Goal: Complete application form

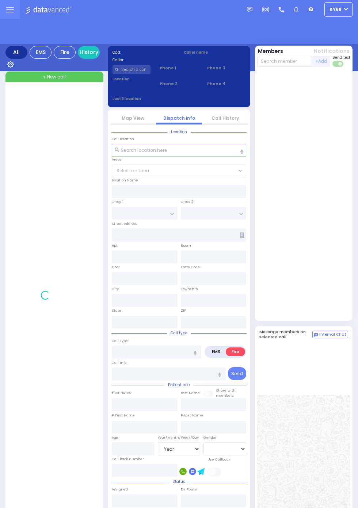
select select "Year"
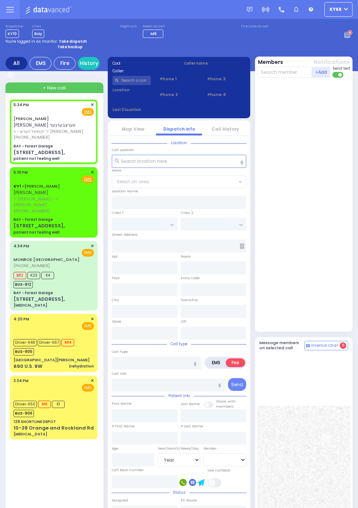
select select
type input "patient not feeling well"
radio input "true"
type input "[PERSON_NAME]"
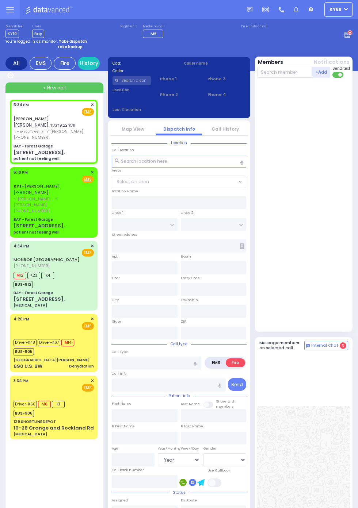
select select
type input "17:34"
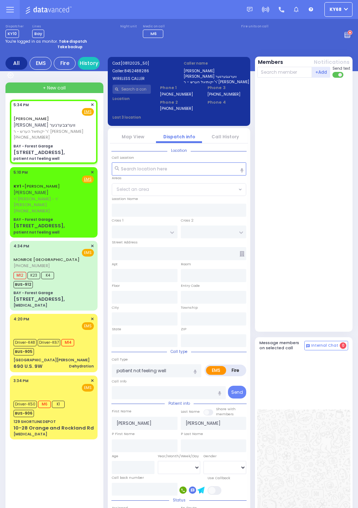
select select
type input "BAY - Forest Garage"
type input "SANZ COURT"
type input "[PERSON_NAME] COURT"
type input "[STREET_ADDRESS],"
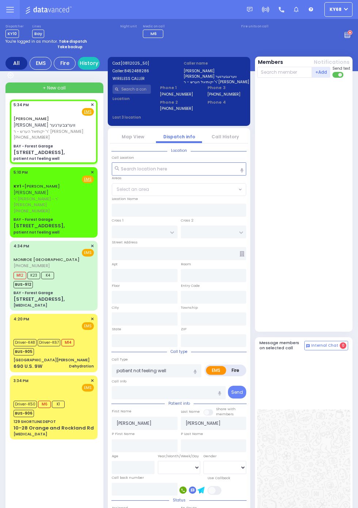
type input "Monroe"
type input "[US_STATE]"
type input "10950"
radio input "true"
select select
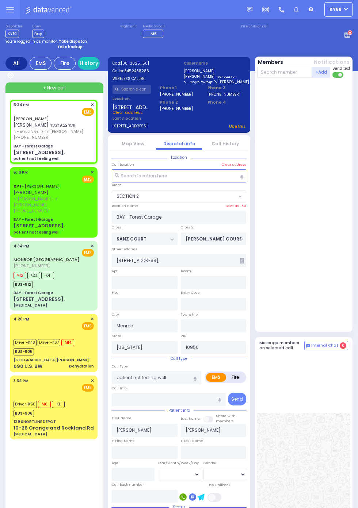
select select "SECTION 2"
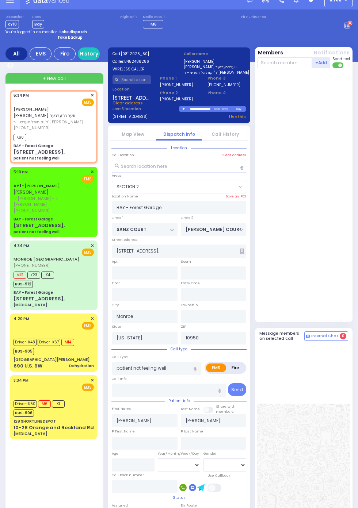
select select
radio input "true"
select select
type input "17:36"
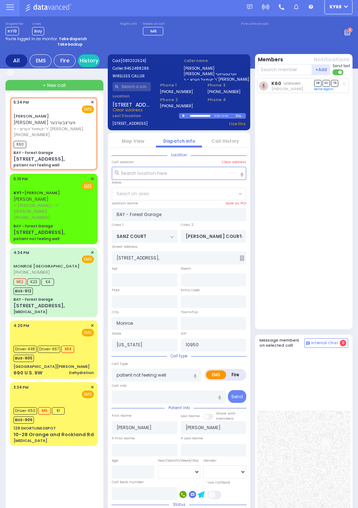
select select "SECTION 2"
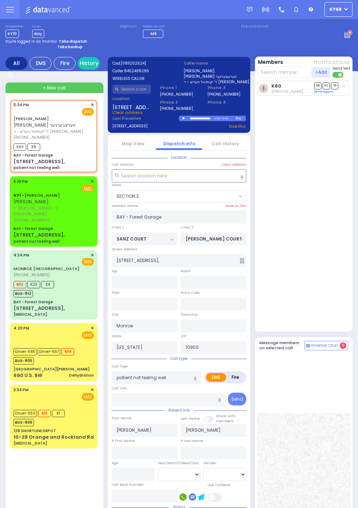
select select
radio input "true"
select select
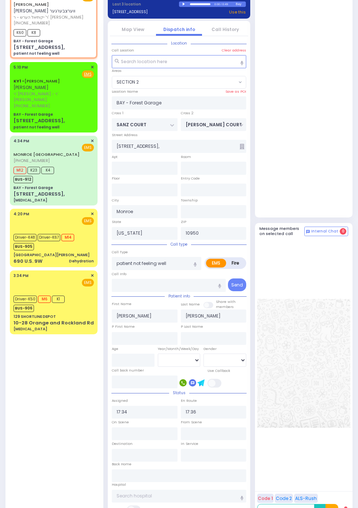
scroll to position [138, 0]
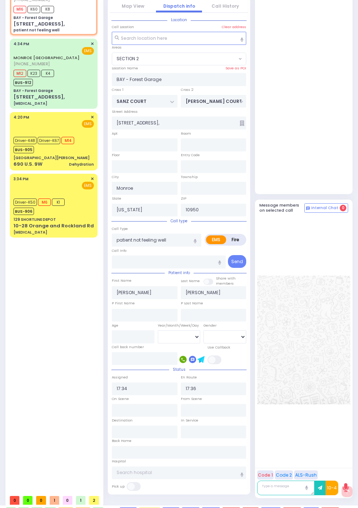
select select "SECTION 2"
radio input "true"
select select
